Goal: Go to known website: Access a specific website the user already knows

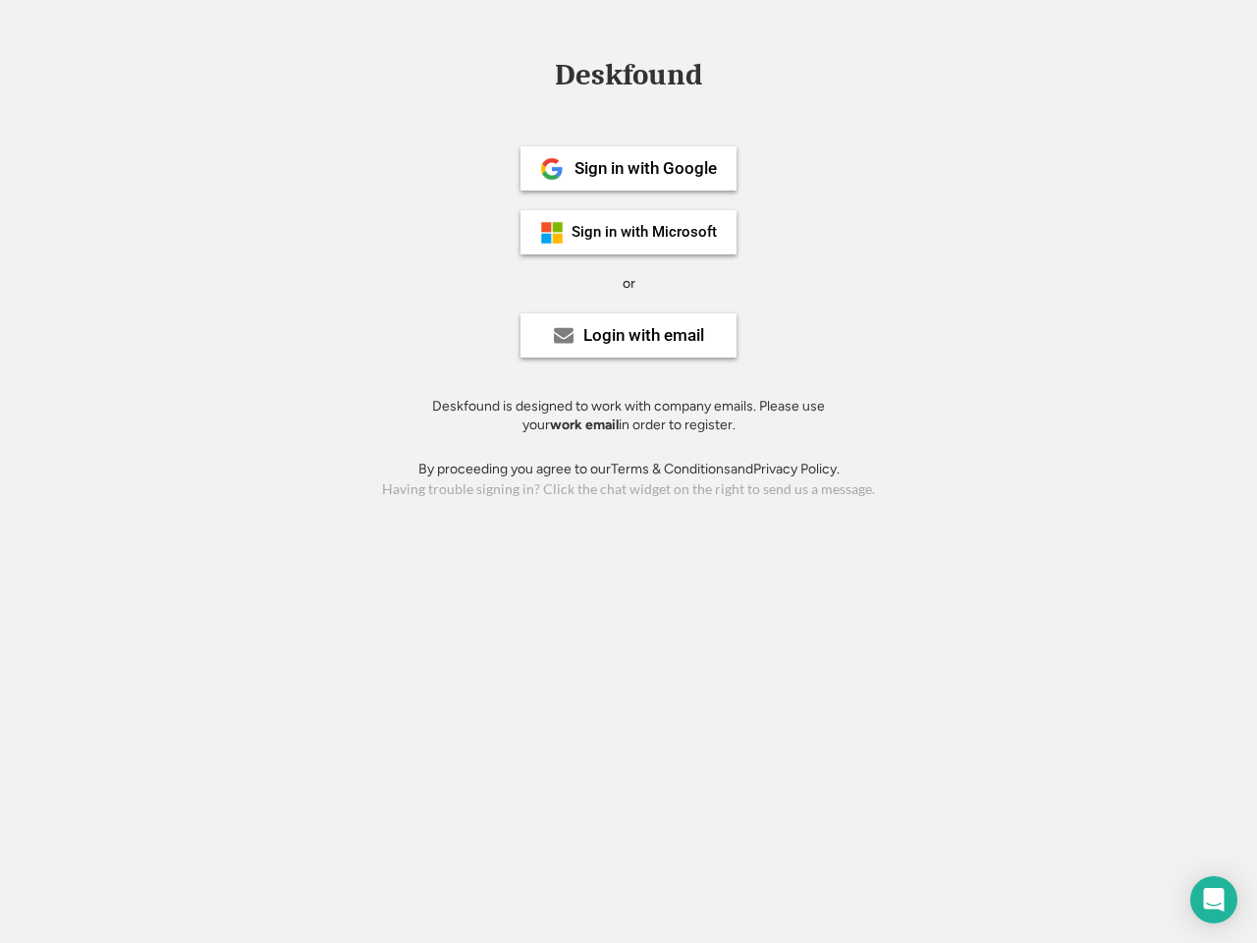
click at [629, 281] on div "or" at bounding box center [629, 284] width 13 height 20
click at [629, 79] on div "Deskfound" at bounding box center [628, 75] width 167 height 30
click at [537, 74] on div "Deskfound" at bounding box center [628, 78] width 1257 height 37
click at [629, 79] on div "Deskfound" at bounding box center [628, 75] width 167 height 30
click at [629, 283] on div "or" at bounding box center [629, 284] width 13 height 20
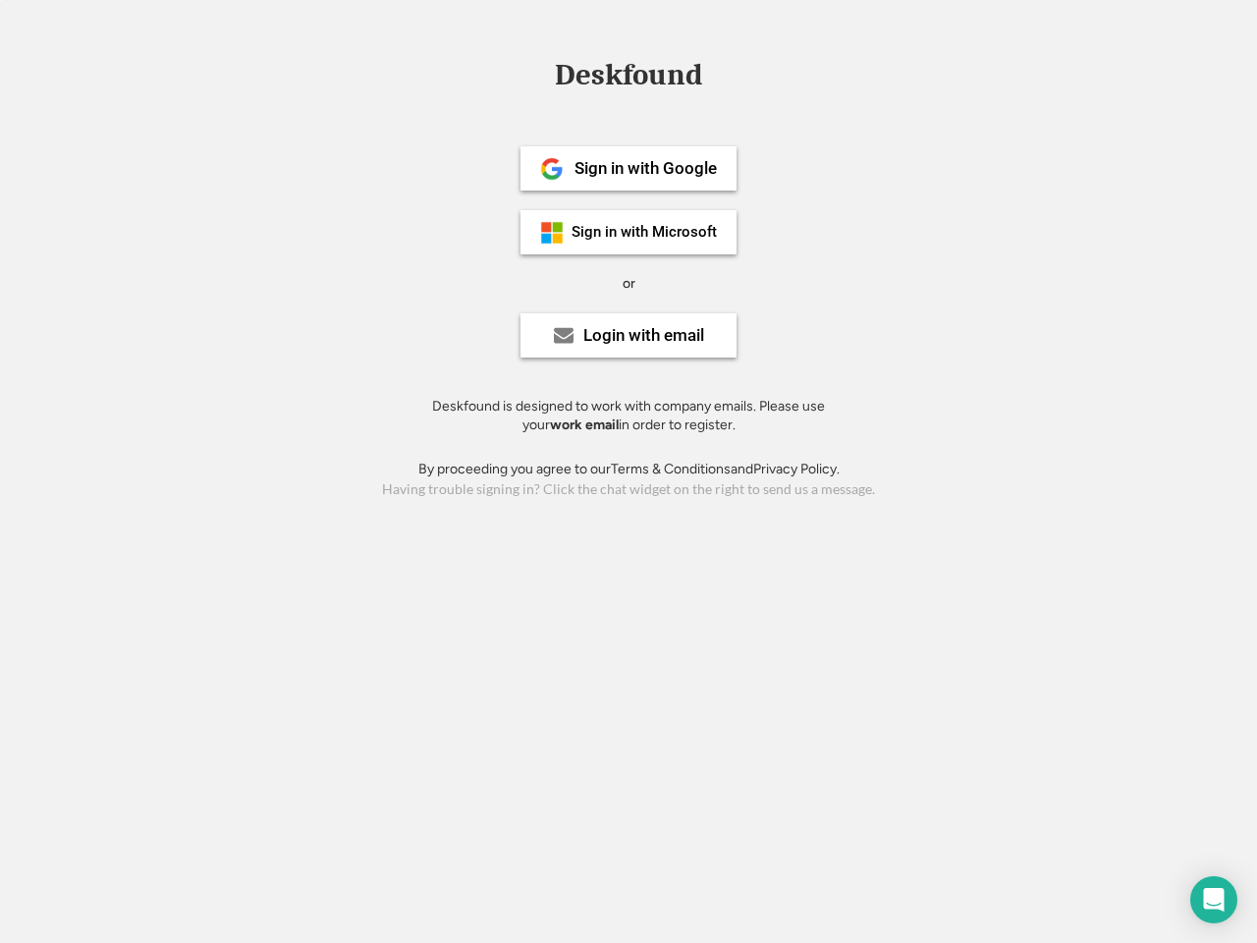
click at [629, 168] on div "Sign in with Google" at bounding box center [646, 168] width 142 height 17
click at [645, 168] on div "Sign in with Google" at bounding box center [646, 168] width 142 height 17
click at [552, 169] on img at bounding box center [552, 169] width 24 height 24
click at [629, 232] on div "Sign in with Microsoft" at bounding box center [644, 232] width 145 height 15
click at [645, 232] on div "Sign in with Microsoft" at bounding box center [644, 232] width 145 height 15
